Goal: Navigation & Orientation: Find specific page/section

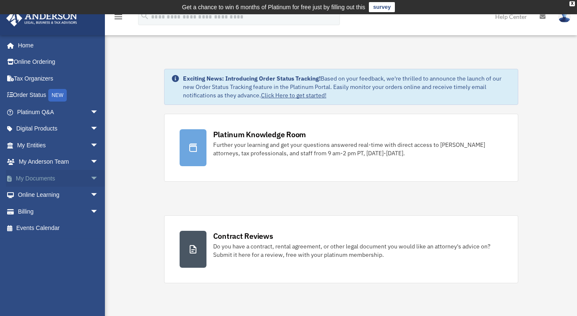
click at [90, 179] on span "arrow_drop_down" at bounding box center [98, 178] width 17 height 17
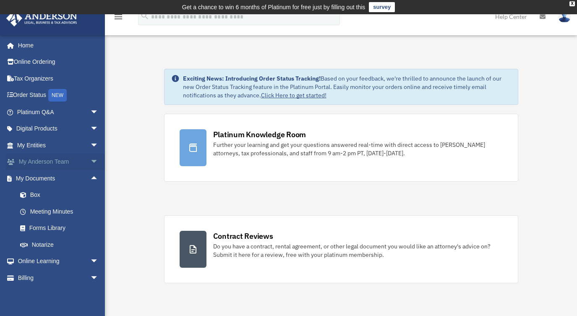
click at [90, 158] on span "arrow_drop_down" at bounding box center [98, 162] width 17 height 17
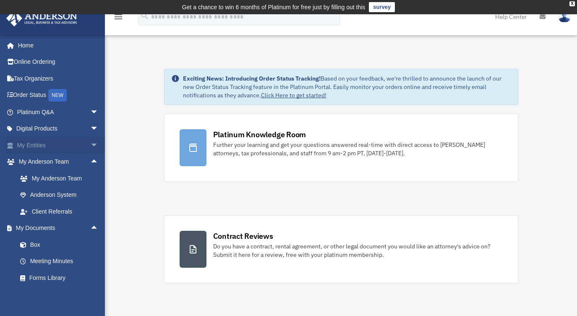
click at [90, 143] on span "arrow_drop_down" at bounding box center [98, 145] width 17 height 17
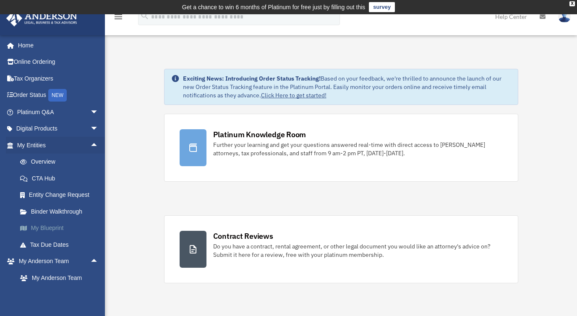
click at [60, 229] on link "My Blueprint" at bounding box center [61, 228] width 99 height 17
